Goal: Task Accomplishment & Management: Complete application form

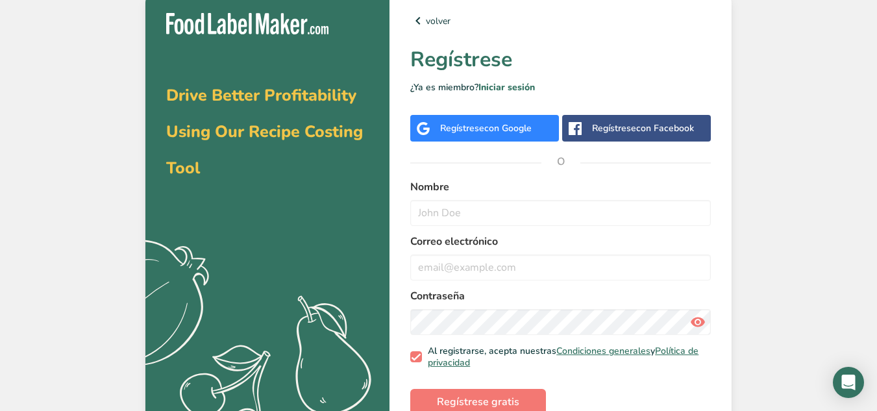
click at [524, 127] on span "con Google" at bounding box center [507, 128] width 47 height 12
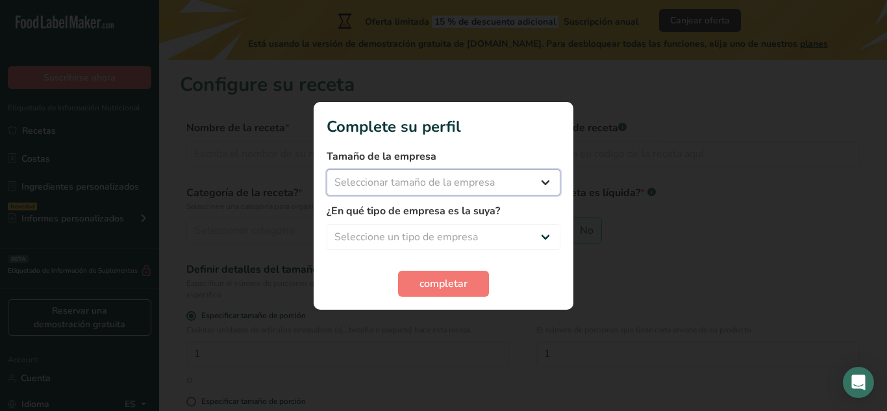
click at [449, 177] on select "Seleccionar tamaño de la empresa Menos de 10 empleados De 10 a 50 empleados De …" at bounding box center [444, 182] width 234 height 26
select select "1"
click at [327, 169] on select "Seleccionar tamaño de la empresa Menos de 10 empleados De 10 a 50 empleados De …" at bounding box center [444, 182] width 234 height 26
click at [434, 227] on select "Seleccione un tipo de empresa Fabricante de alimentos envasados Restaurante y c…" at bounding box center [444, 237] width 234 height 26
select select "2"
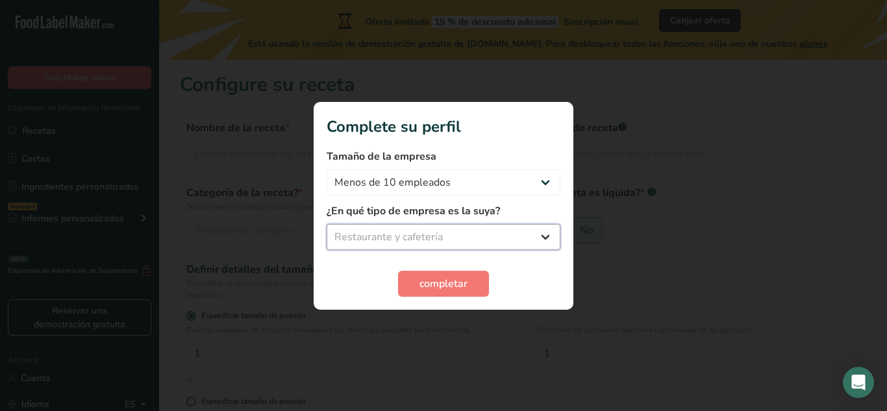
click at [327, 224] on select "Seleccione un tipo de empresa Fabricante de alimentos envasados Restaurante y c…" at bounding box center [444, 237] width 234 height 26
click at [429, 287] on span "completar" at bounding box center [443, 284] width 48 height 16
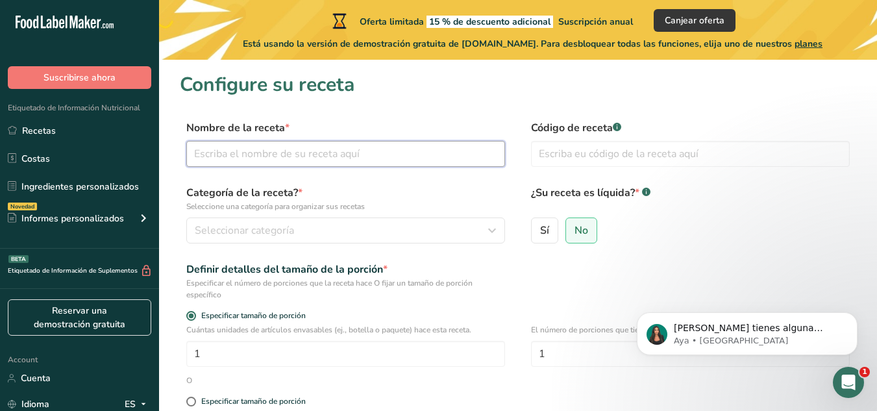
click at [345, 160] on input "text" at bounding box center [345, 154] width 319 height 26
type input "[PERSON_NAME] sandwich"
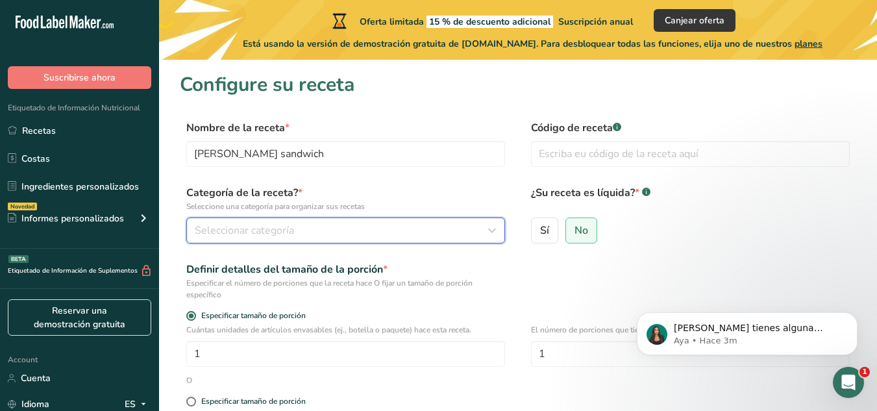
click at [278, 227] on span "Seleccionar categoría" at bounding box center [244, 231] width 99 height 16
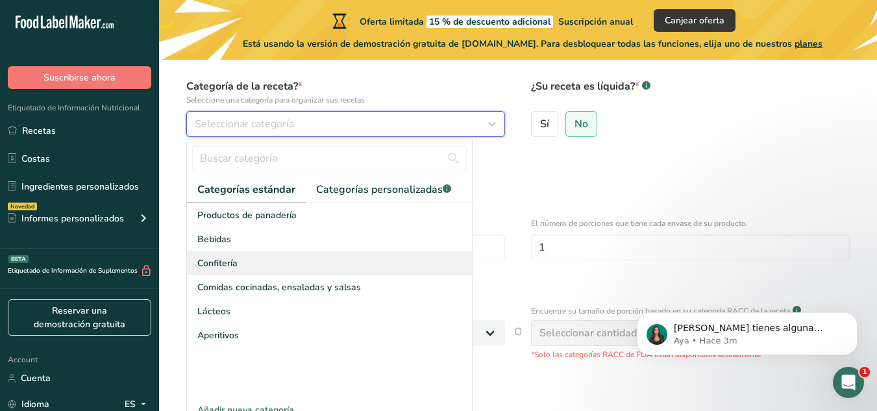
scroll to position [130, 0]
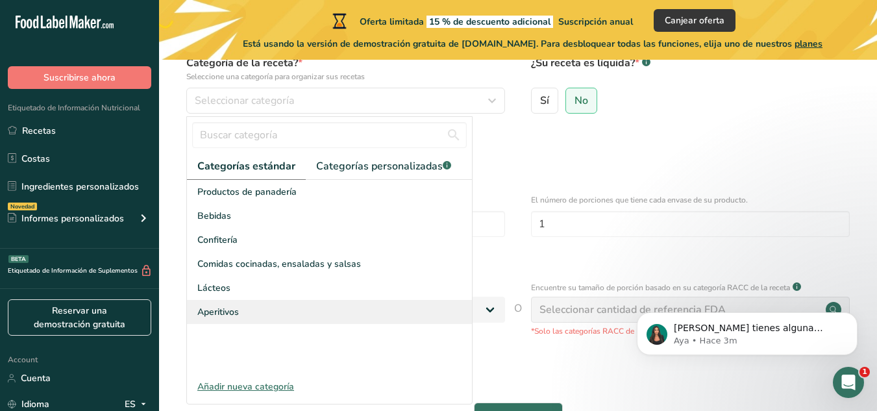
click at [312, 310] on div "Aperitivos" at bounding box center [329, 312] width 285 height 24
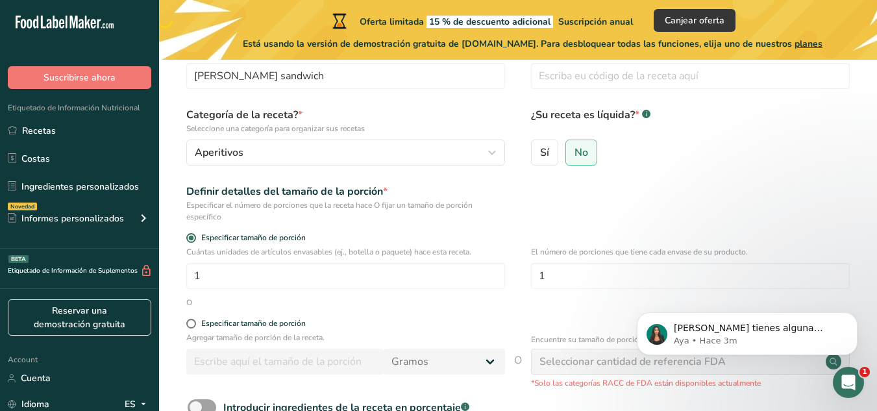
scroll to position [0, 0]
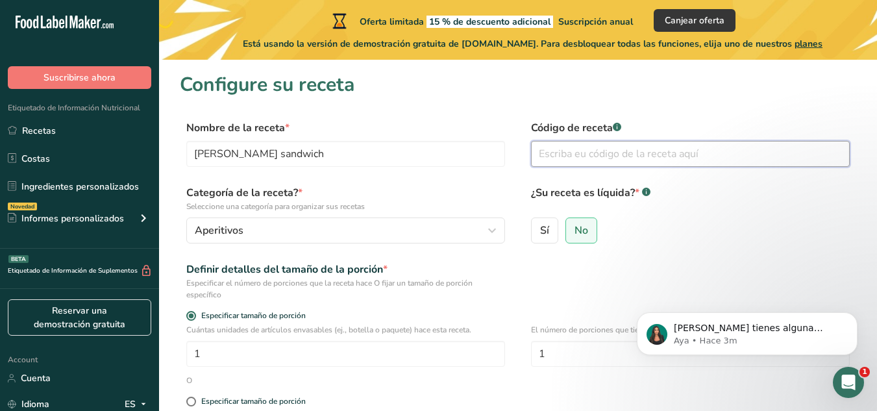
click at [588, 156] on input "text" at bounding box center [690, 154] width 319 height 26
paste input "[DOMAIN_NAME]/mQpFK9"
type input "[DOMAIN_NAME]/mQpFK9"
click at [571, 232] on input "No" at bounding box center [570, 230] width 8 height 8
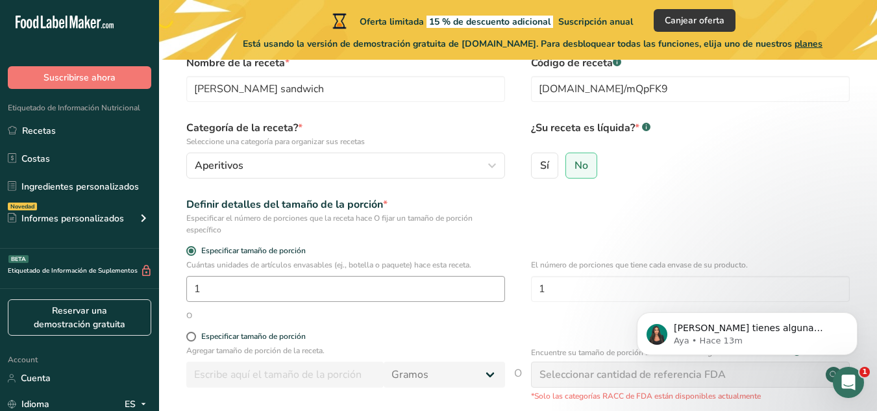
click at [349, 277] on div "Cuántas unidades de artículos envasables (ej., botella o paquete) hace esta rec…" at bounding box center [345, 280] width 319 height 43
click at [287, 284] on input "1" at bounding box center [345, 289] width 319 height 26
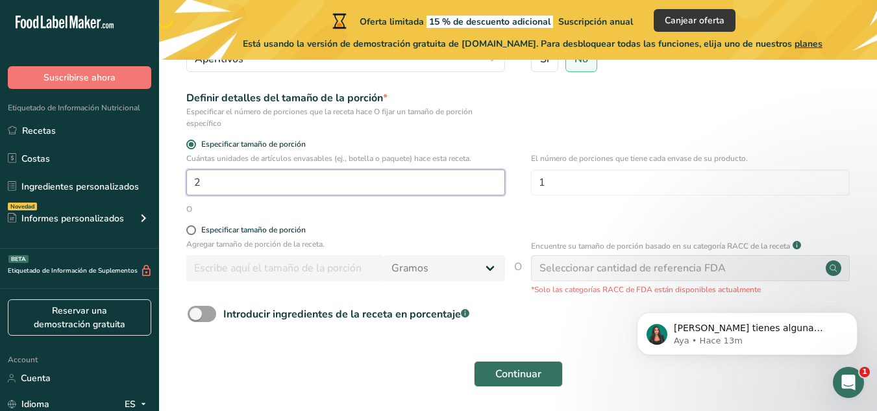
scroll to position [195, 0]
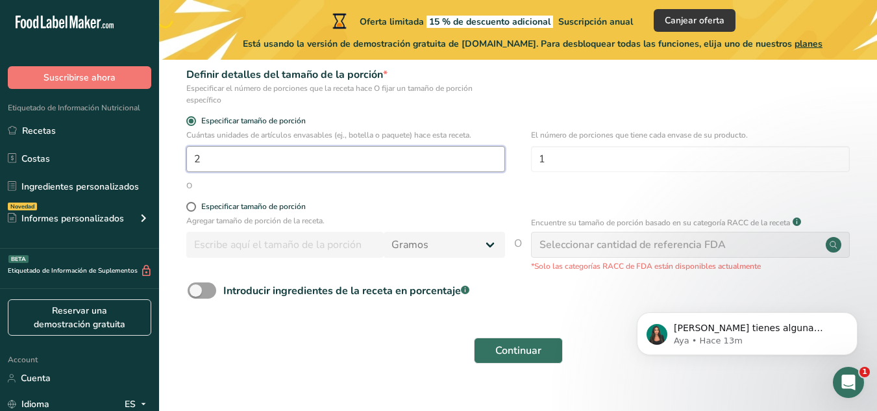
type input "2"
drag, startPoint x: 186, startPoint y: 195, endPoint x: 208, endPoint y: 208, distance: 25.3
click at [186, 196] on form "Nombre de la receta * [PERSON_NAME] sandwich Código de receta .a-a{fill:#347362…" at bounding box center [518, 148] width 676 height 446
click at [184, 202] on form "Nombre de la receta * [PERSON_NAME] sandwich Código de receta .a-a{fill:#347362…" at bounding box center [518, 148] width 676 height 446
drag, startPoint x: 193, startPoint y: 280, endPoint x: 203, endPoint y: 280, distance: 9.7
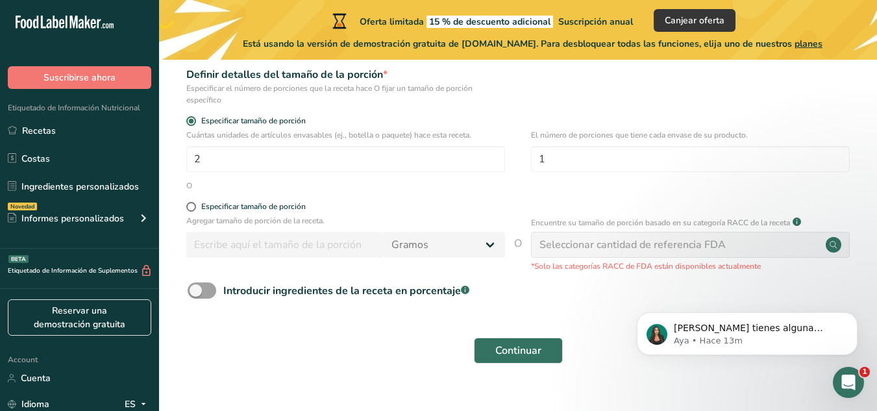
click at [198, 280] on form "Nombre de la receta * [PERSON_NAME] sandwich Código de receta .a-a{fill:#347362…" at bounding box center [518, 148] width 676 height 446
click at [203, 286] on span at bounding box center [202, 290] width 29 height 16
click at [196, 286] on input "Introducir ingredientes de la receta en porcentaje .a-a{fill:#347362;}.b-a{fill…" at bounding box center [192, 290] width 8 height 8
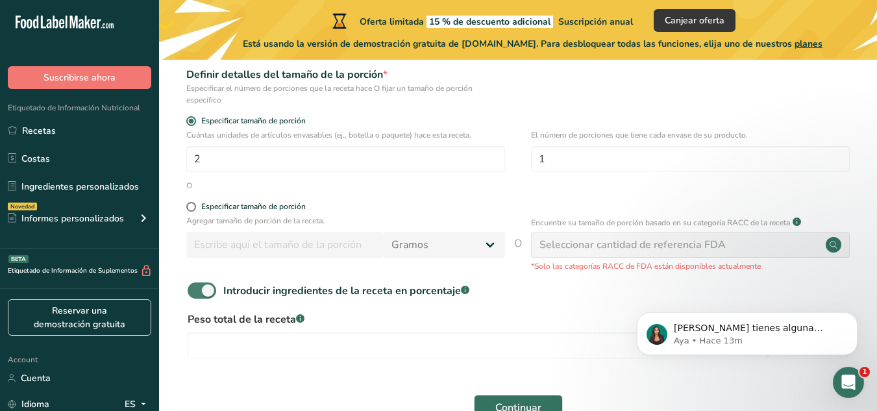
click at [203, 286] on span at bounding box center [202, 290] width 29 height 16
click at [196, 286] on input "Introducir ingredientes de la receta en porcentaje .a-a{fill:#347362;}.b-a{fill…" at bounding box center [192, 290] width 8 height 8
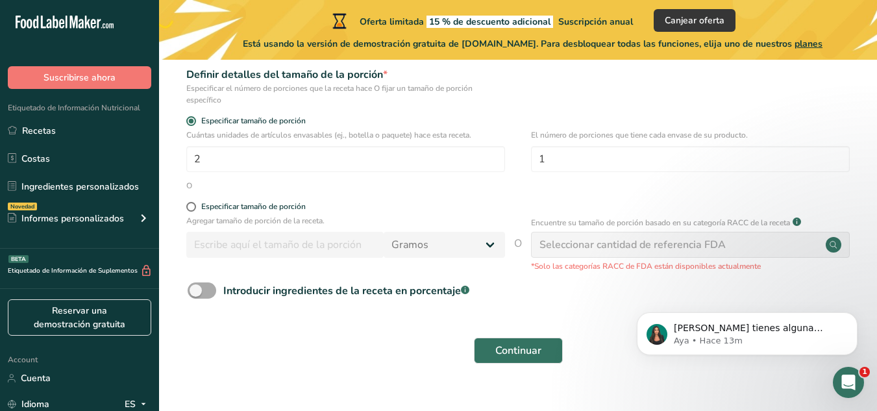
click at [203, 290] on span at bounding box center [202, 290] width 29 height 16
click at [196, 290] on input "Introducir ingredientes de la receta en porcentaje .a-a{fill:#347362;}.b-a{fill…" at bounding box center [192, 290] width 8 height 8
checkbox input "true"
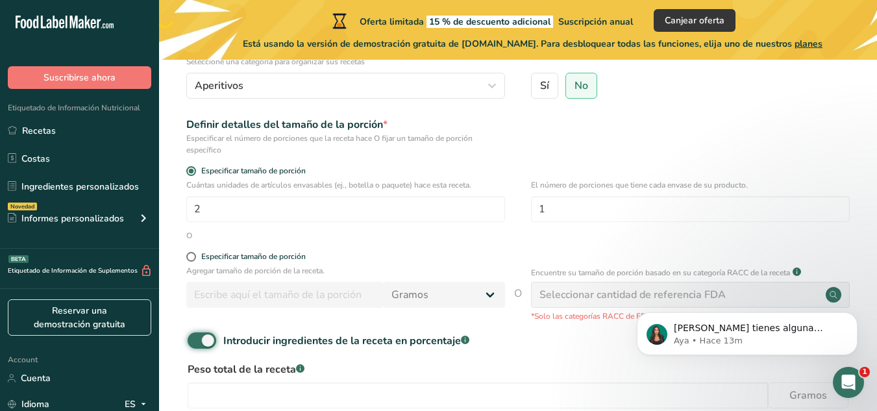
scroll to position [210, 0]
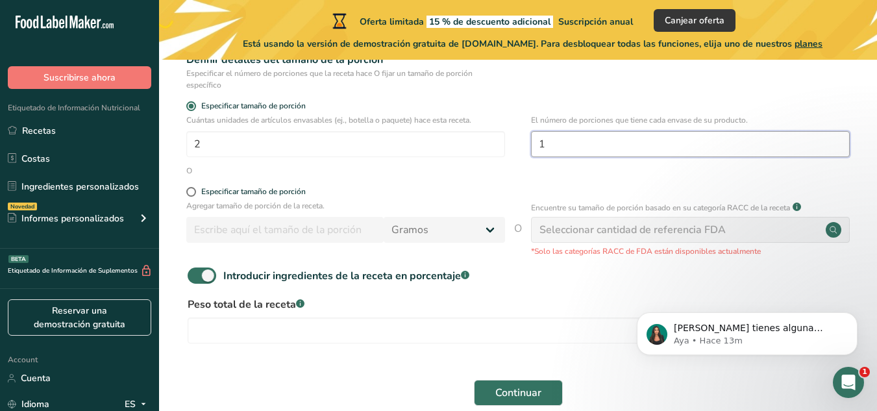
click at [687, 135] on input "1" at bounding box center [690, 144] width 319 height 26
type input "2"
drag, startPoint x: 723, startPoint y: 236, endPoint x: 730, endPoint y: 240, distance: 7.8
click at [729, 239] on div "Seleccionar cantidad de referencia FDA" at bounding box center [690, 230] width 319 height 26
click at [834, 227] on icon at bounding box center [833, 229] width 7 height 7
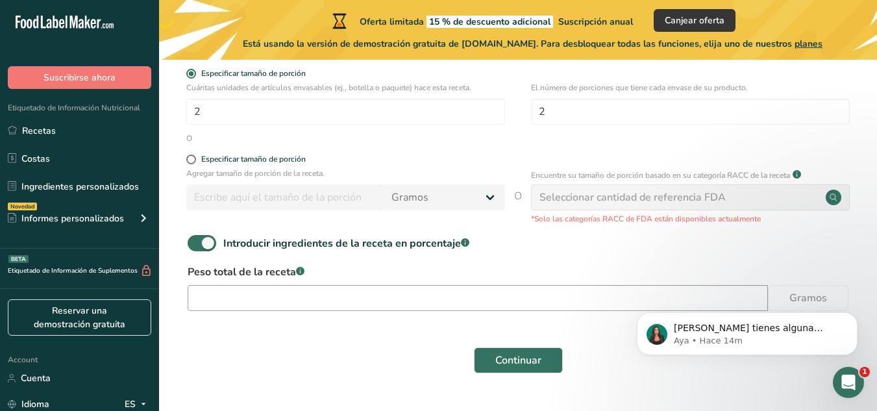
scroll to position [275, 0]
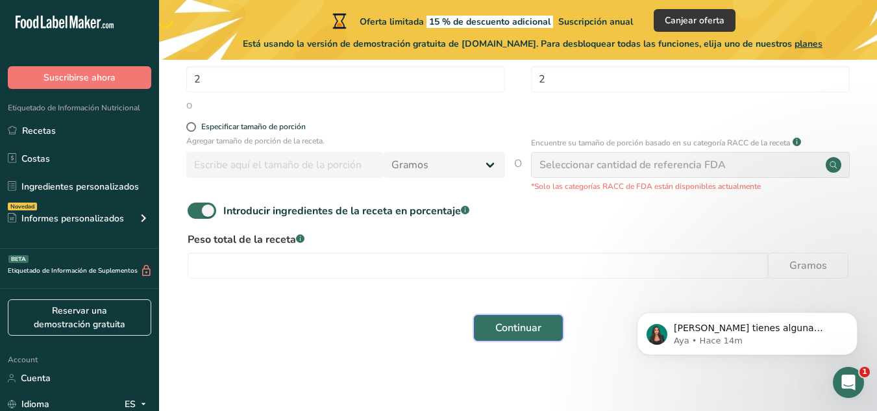
drag, startPoint x: 520, startPoint y: 317, endPoint x: 515, endPoint y: 325, distance: 9.6
click at [516, 323] on button "Continuar" at bounding box center [518, 328] width 89 height 26
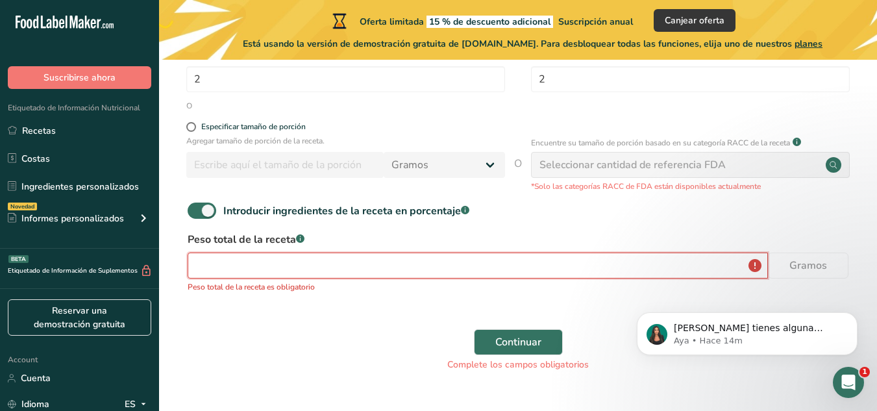
click at [471, 265] on input "number" at bounding box center [478, 266] width 580 height 26
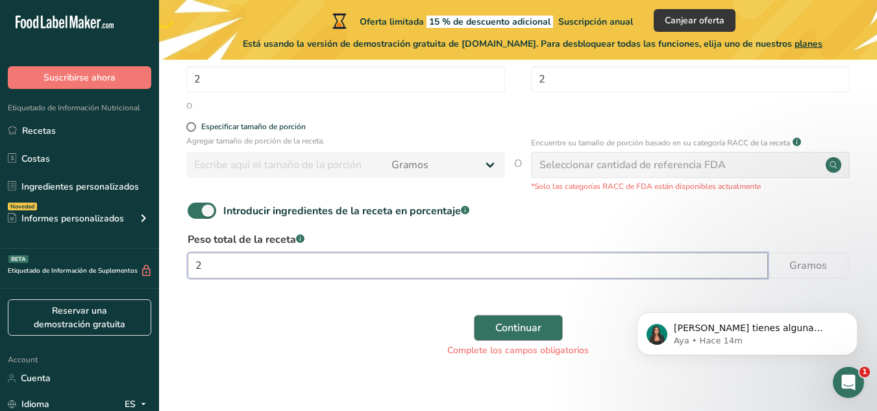
type input "2"
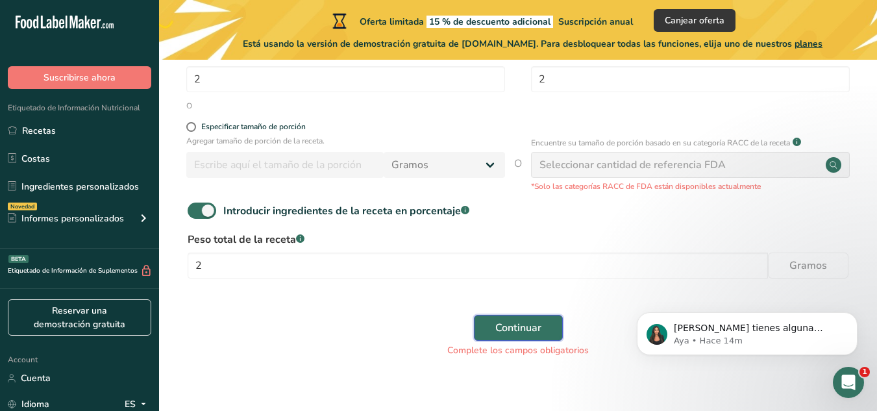
click at [498, 321] on span "Continuar" at bounding box center [518, 328] width 46 height 16
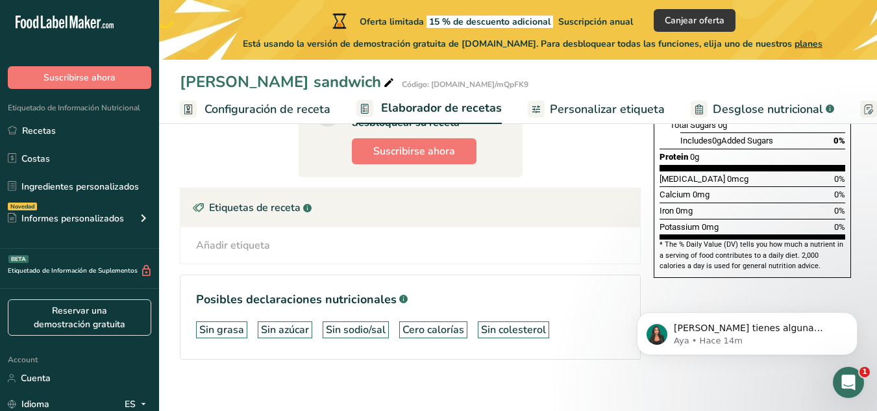
scroll to position [336, 0]
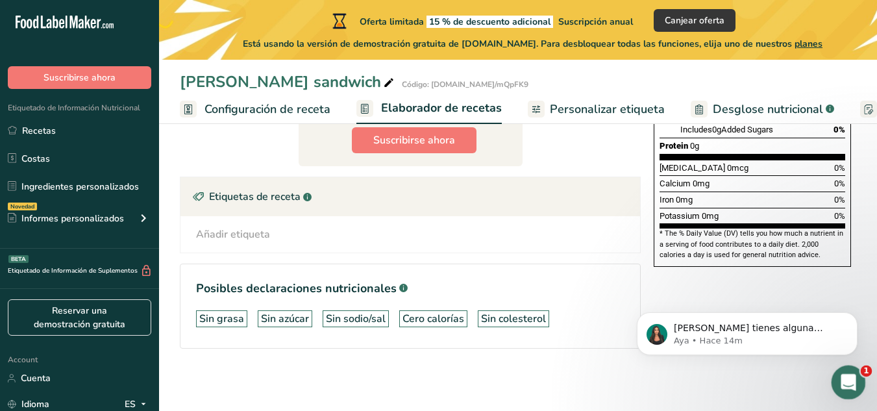
click at [853, 389] on div "Abrir Intercom Messenger" at bounding box center [846, 380] width 43 height 43
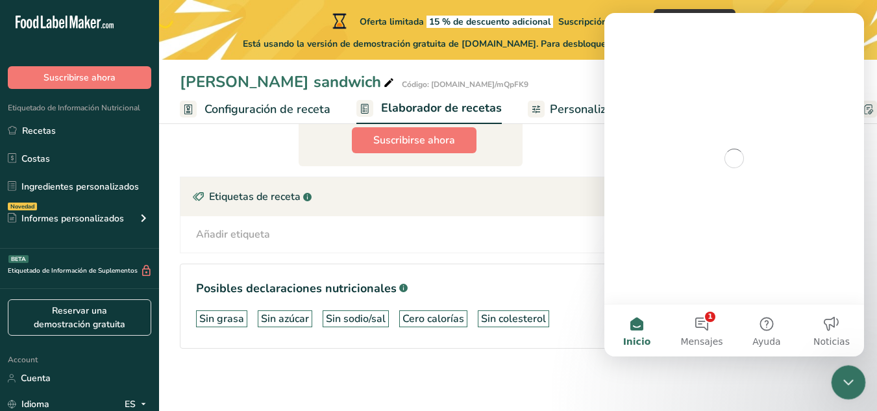
scroll to position [0, 0]
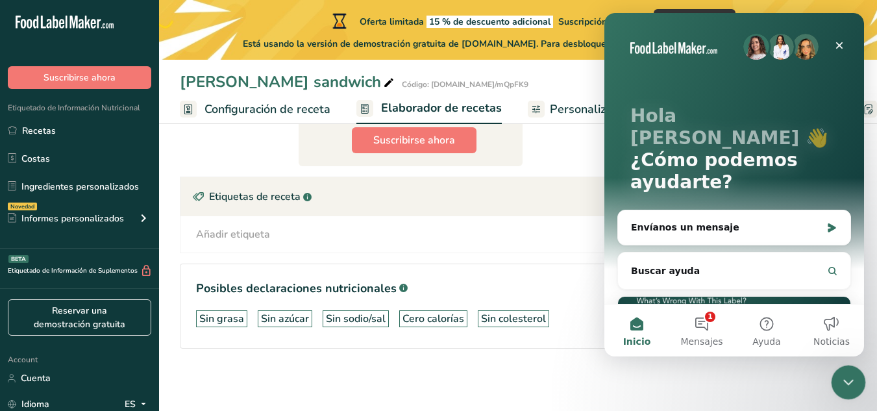
click at [850, 386] on icon "Cerrar Intercom Messenger" at bounding box center [847, 381] width 16 height 16
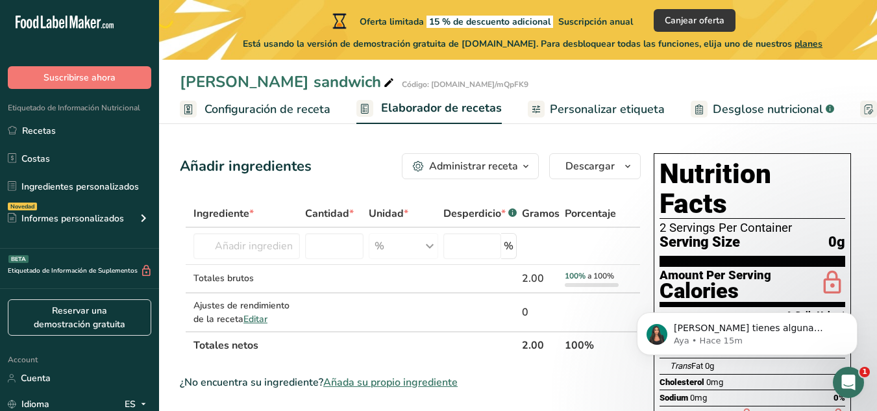
drag, startPoint x: 778, startPoint y: 208, endPoint x: 809, endPoint y: 254, distance: 56.0
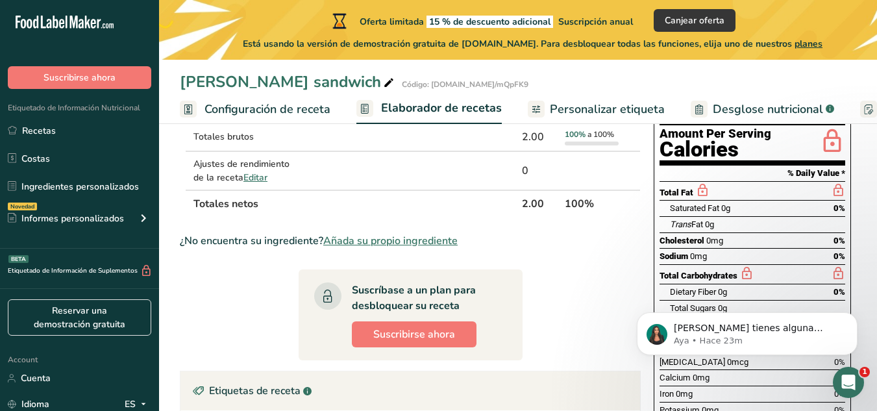
scroll to position [130, 0]
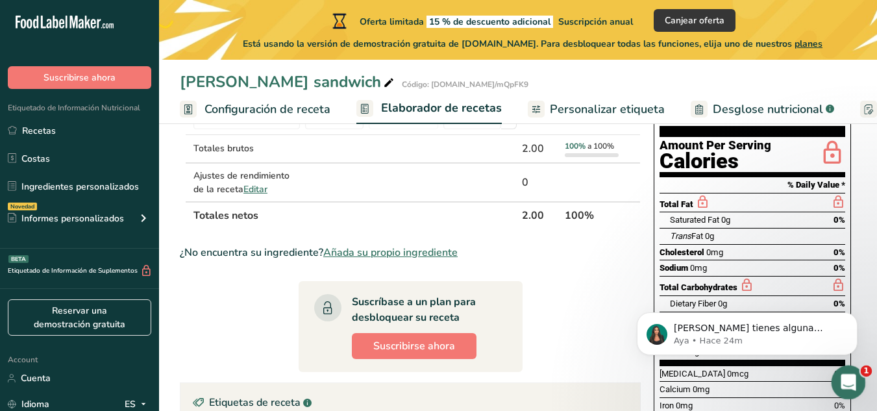
click at [841, 377] on icon "Abrir Intercom Messenger" at bounding box center [846, 380] width 21 height 21
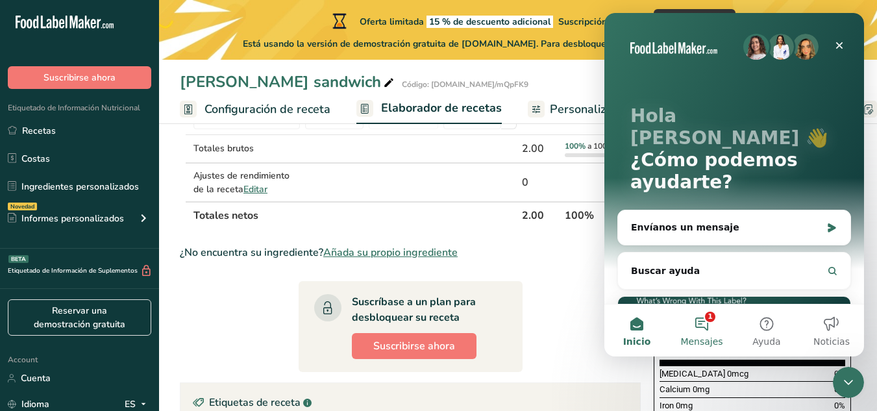
drag, startPoint x: 704, startPoint y: 325, endPoint x: 703, endPoint y: 331, distance: 6.6
click at [704, 327] on button "1 Mensajes" at bounding box center [701, 330] width 65 height 52
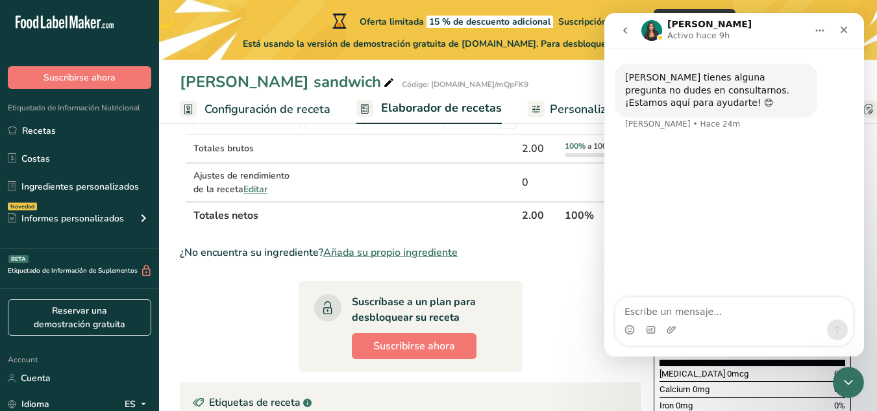
click at [727, 310] on textarea "Escribe un mensaje..." at bounding box center [734, 308] width 238 height 22
type textarea "muchas gracias la verdad"
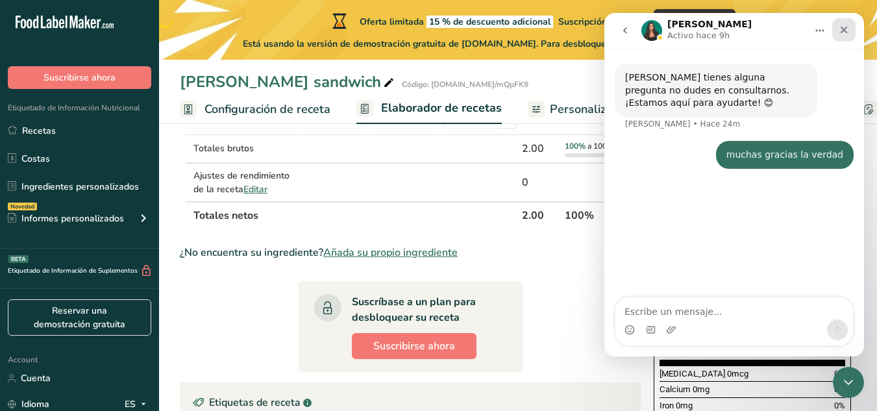
drag, startPoint x: 839, startPoint y: 29, endPoint x: 844, endPoint y: 24, distance: 6.9
click at [844, 24] on div "Cerrar" at bounding box center [843, 29] width 23 height 23
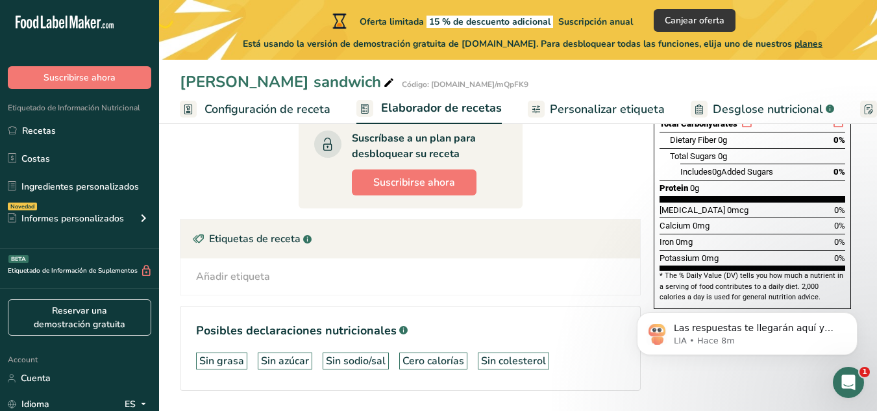
scroll to position [271, 0]
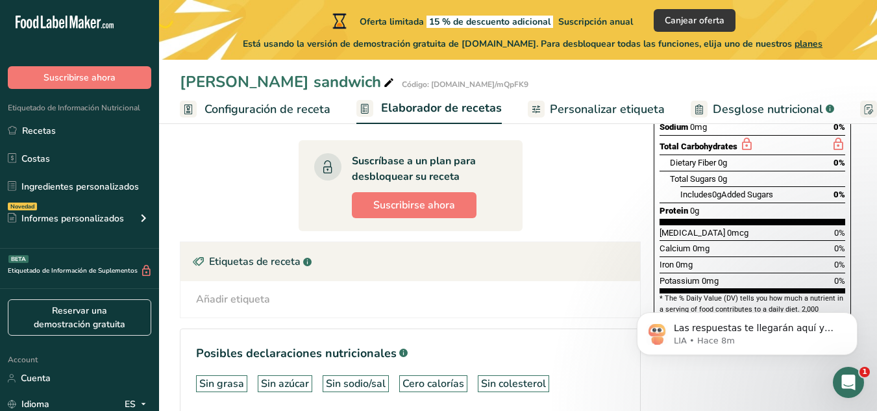
click at [267, 293] on div "Añadir etiqueta" at bounding box center [233, 299] width 74 height 16
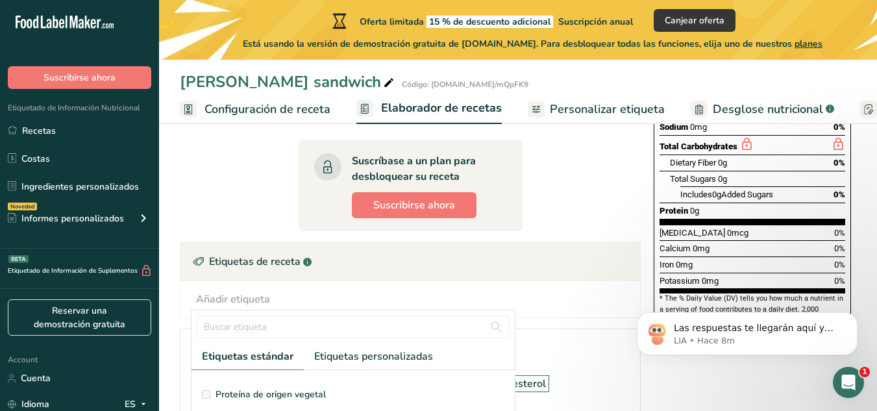
scroll to position [130, 0]
click at [221, 395] on span "Vegano" at bounding box center [232, 402] width 32 height 14
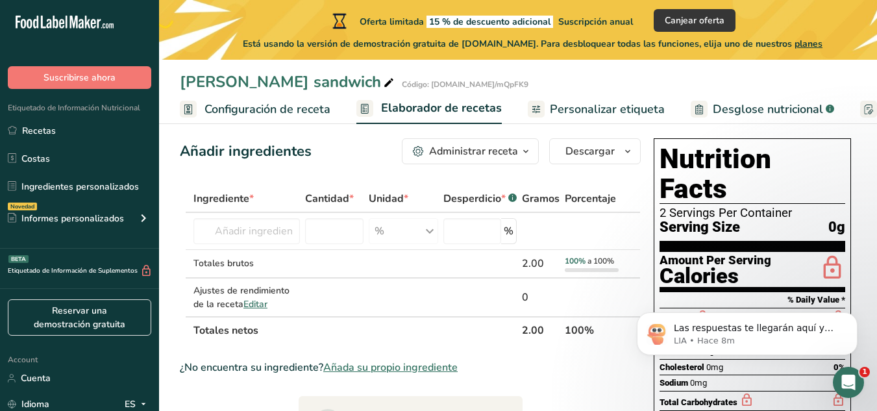
scroll to position [11, 0]
